Goal: Transaction & Acquisition: Book appointment/travel/reservation

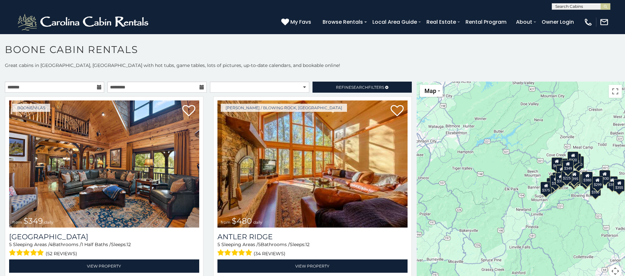
click at [98, 86] on icon at bounding box center [99, 87] width 5 height 5
click at [98, 87] on icon at bounding box center [99, 87] width 5 height 5
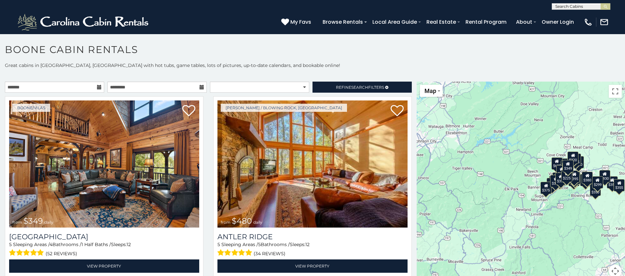
click at [98, 87] on icon at bounding box center [99, 87] width 5 height 5
click at [99, 87] on icon at bounding box center [99, 87] width 5 height 5
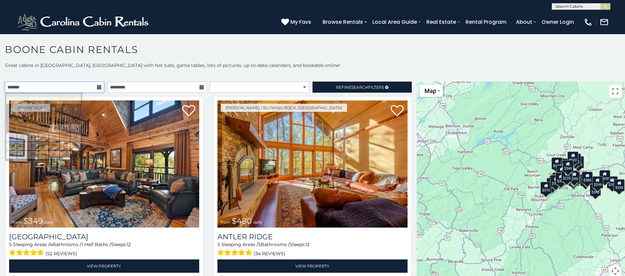
click at [9, 87] on input "text" at bounding box center [54, 87] width 99 height 11
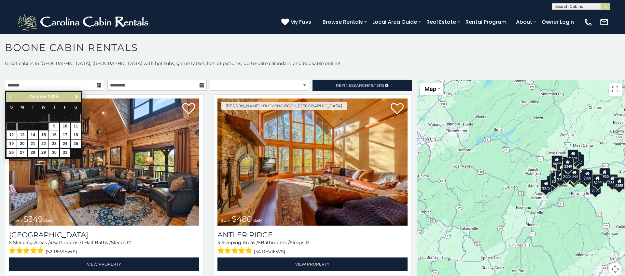
click at [76, 98] on span "Next" at bounding box center [76, 96] width 5 height 5
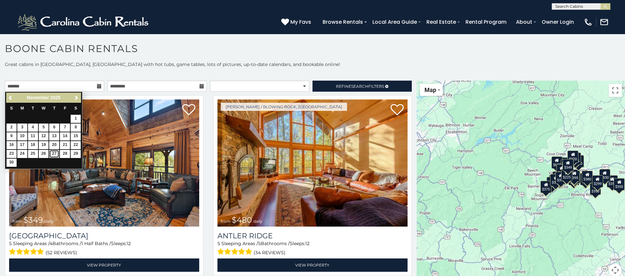
click at [54, 155] on link "27" at bounding box center [54, 154] width 10 height 8
type input "**********"
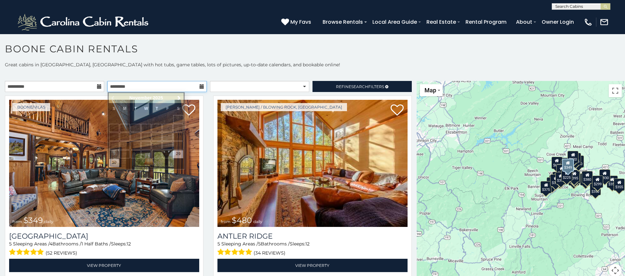
scroll to position [0, 0]
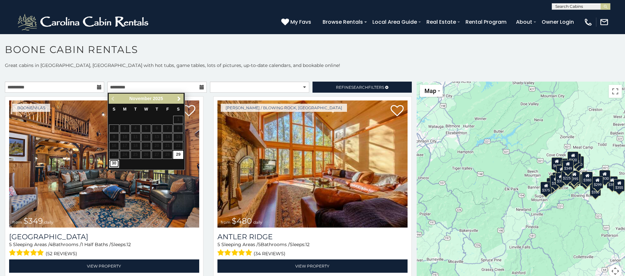
click at [115, 164] on link "30" at bounding box center [114, 164] width 10 height 8
type input "**********"
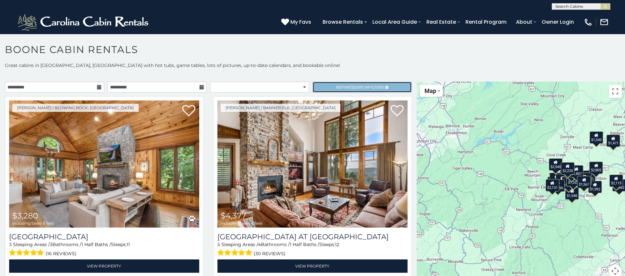
click at [357, 89] on span "Search" at bounding box center [359, 87] width 17 height 5
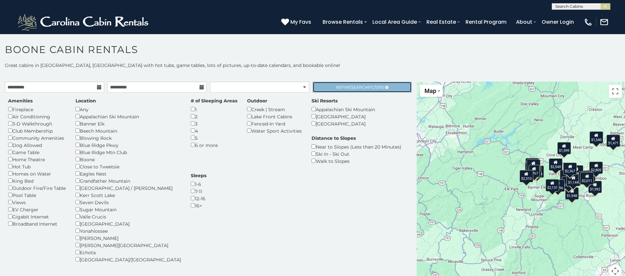
click at [336, 87] on span "Refine Search Filters" at bounding box center [360, 87] width 48 height 5
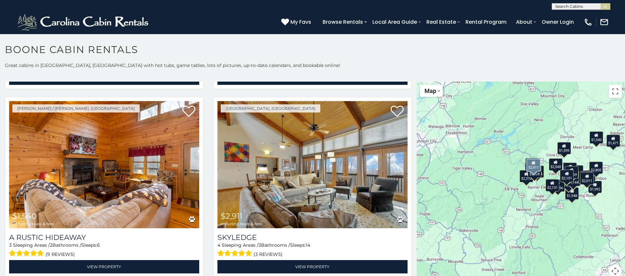
scroll to position [754, 0]
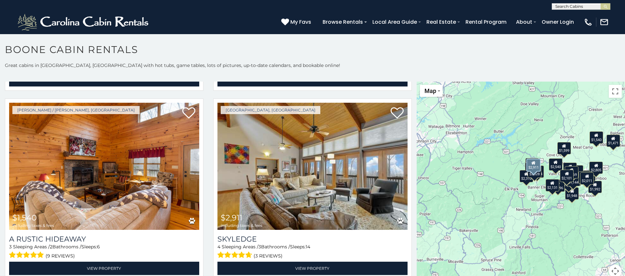
click at [297, 153] on img at bounding box center [312, 166] width 190 height 127
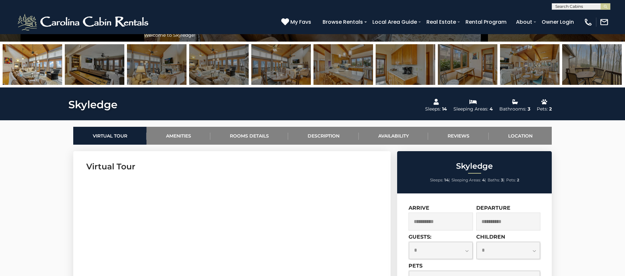
scroll to position [216, 0]
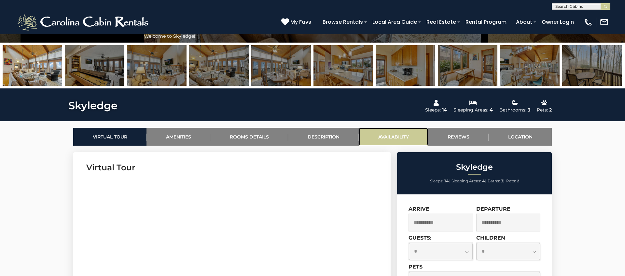
click at [386, 137] on link "Availability" at bounding box center [393, 137] width 69 height 18
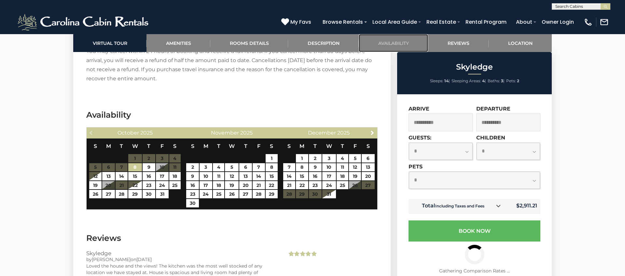
scroll to position [1503, 0]
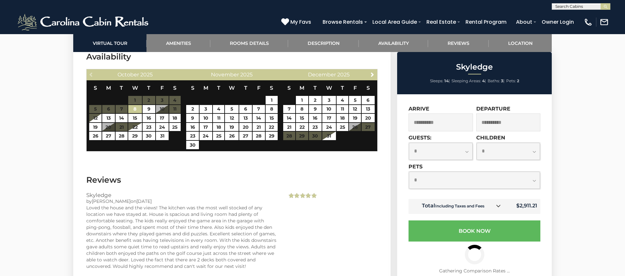
click at [360, 128] on table "S M T W T F S 1 2 3 4 5 6 7 8 9 10 11 12 13 14 15 16 17 18 19 20 21 22 23 24 25…" at bounding box center [329, 113] width 92 height 67
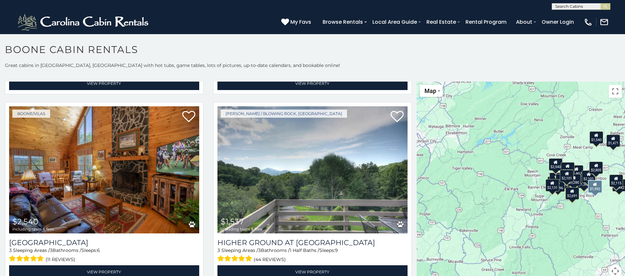
scroll to position [1351, 0]
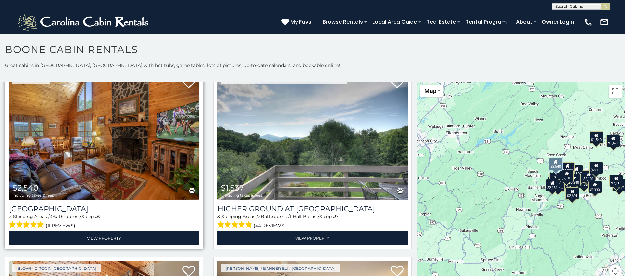
click at [98, 157] on img at bounding box center [104, 136] width 190 height 127
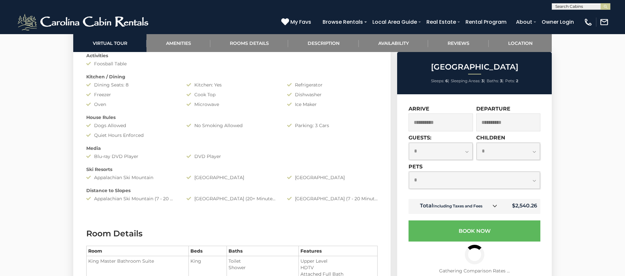
scroll to position [661, 0]
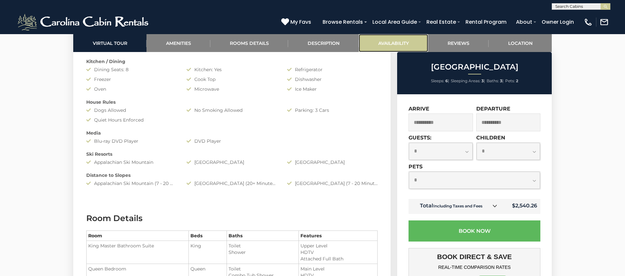
click at [395, 43] on link "Availability" at bounding box center [393, 43] width 69 height 18
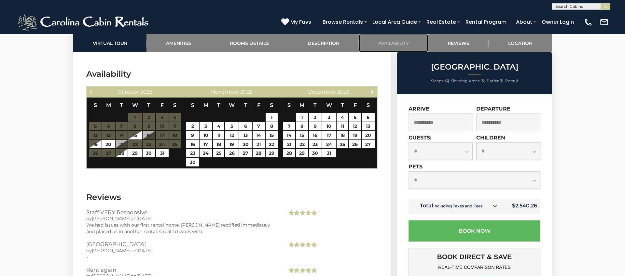
scroll to position [1279, 0]
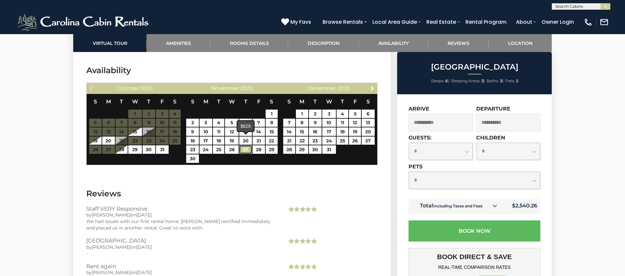
click at [245, 146] on link "27" at bounding box center [245, 150] width 13 height 8
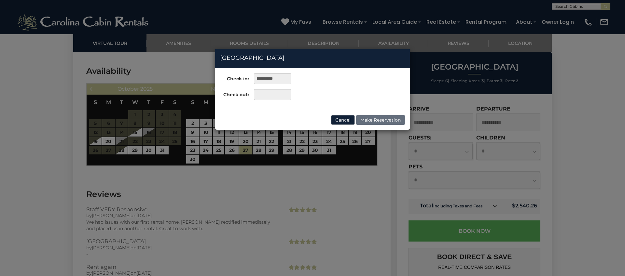
click at [197, 151] on div "**********" at bounding box center [312, 138] width 625 height 276
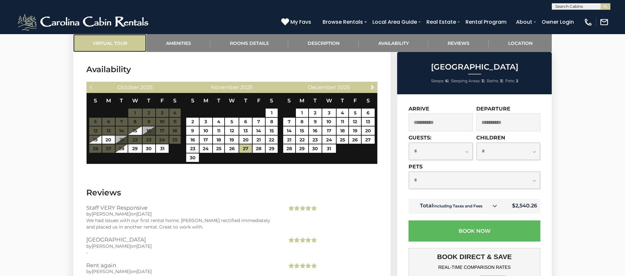
scroll to position [1284, 0]
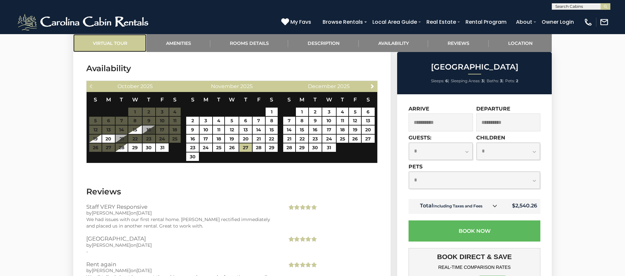
click at [100, 45] on link "Virtual Tour" at bounding box center [109, 43] width 73 height 18
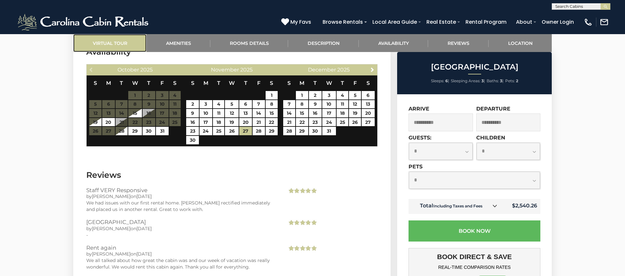
scroll to position [1301, 0]
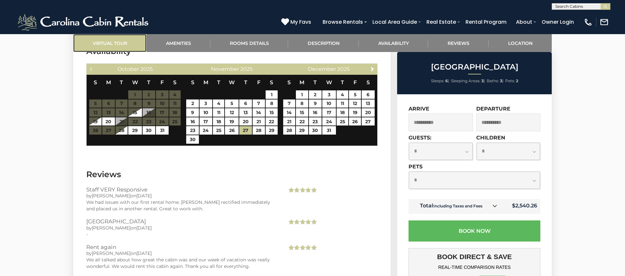
click at [103, 43] on link "Virtual Tour" at bounding box center [109, 43] width 73 height 18
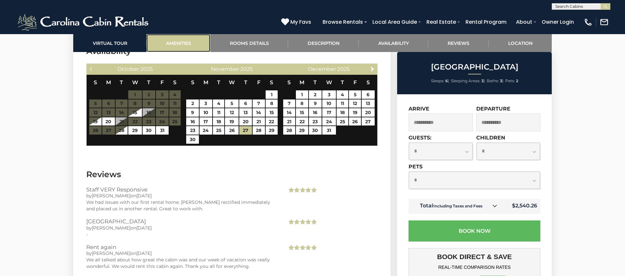
click at [160, 44] on link "Amenities" at bounding box center [178, 43] width 64 height 18
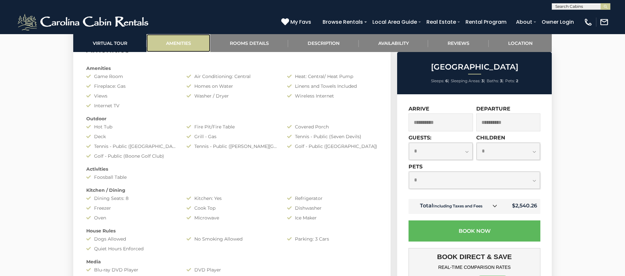
scroll to position [518, 0]
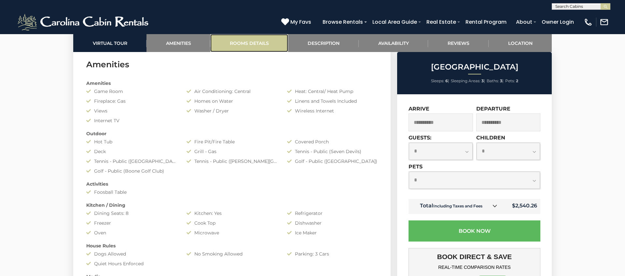
click at [230, 41] on link "Rooms Details" at bounding box center [249, 43] width 78 height 18
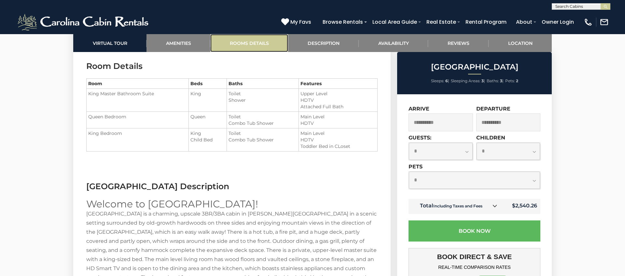
scroll to position [815, 0]
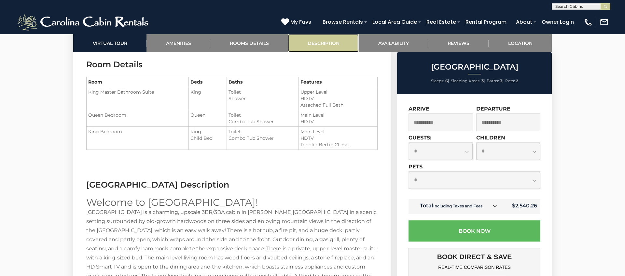
click at [336, 36] on link "Description" at bounding box center [323, 43] width 71 height 18
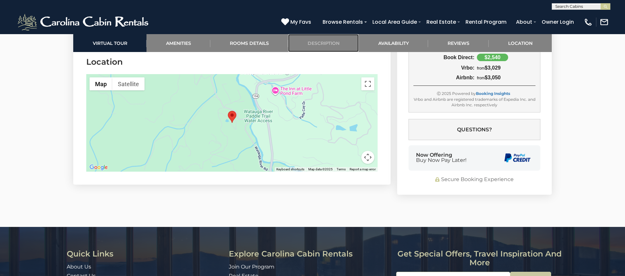
scroll to position [1673, 0]
